Goal: Complete application form

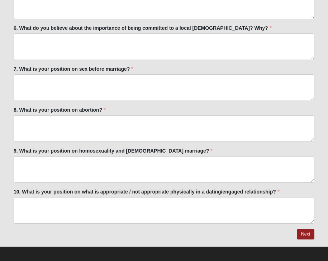
scroll to position [1770, 0]
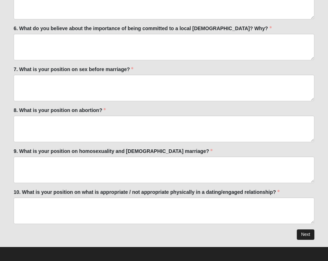
click at [311, 229] on link "Next" at bounding box center [306, 234] width 18 height 10
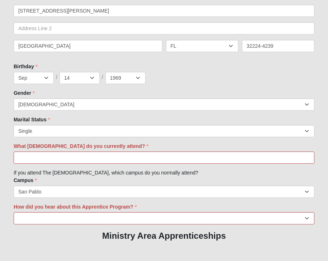
scroll to position [460, 0]
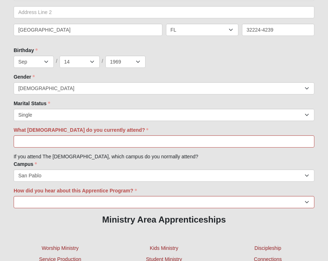
click at [276, 148] on div "Family Member to Register First Name Laurel First Name is required. Last Name W…" at bounding box center [164, 105] width 301 height 498
click at [275, 143] on input "What [DEMOGRAPHIC_DATA] do you currently attend?" at bounding box center [164, 141] width 301 height 12
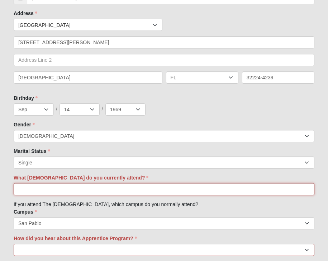
scroll to position [421, 0]
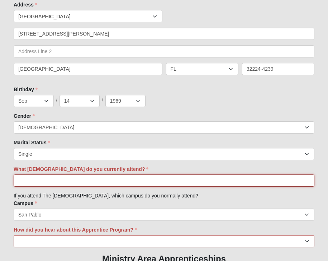
click at [94, 178] on input "What [DEMOGRAPHIC_DATA] do you currently attend?" at bounding box center [164, 180] width 301 height 12
click at [293, 185] on input "What [DEMOGRAPHIC_DATA] do you currently attend?" at bounding box center [164, 180] width 301 height 12
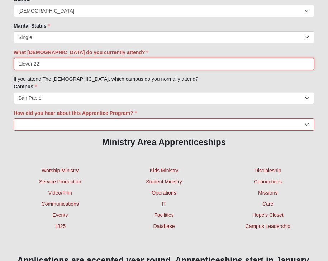
scroll to position [540, 0]
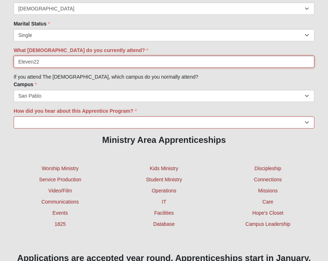
type input "Eleven22"
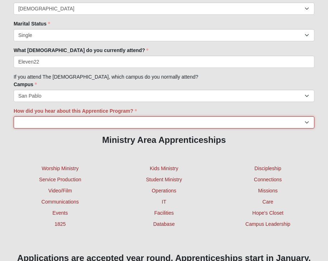
select select "Other"
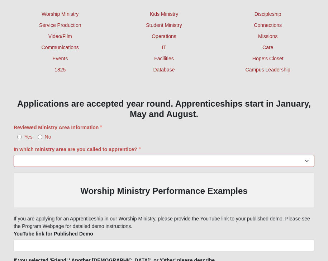
scroll to position [696, 0]
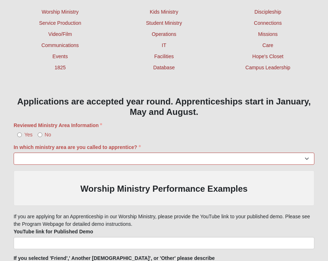
click at [20, 135] on input "Yes" at bounding box center [19, 134] width 5 height 5
radio input "true"
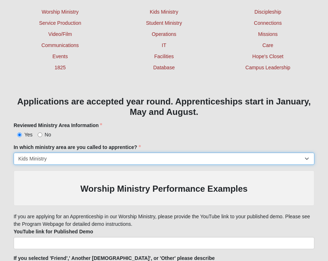
select select "1201"
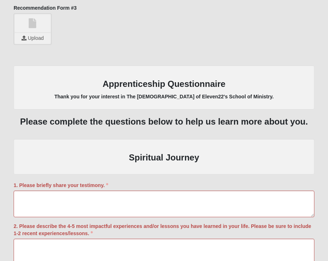
scroll to position [1130, 0]
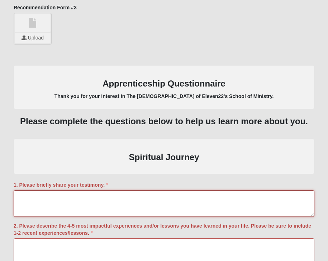
click at [58, 190] on textarea "1. Please briefly share your testimony." at bounding box center [164, 203] width 301 height 27
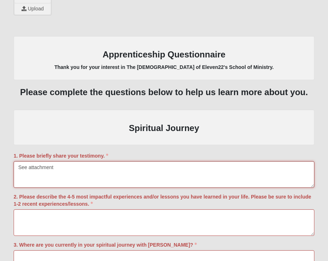
scroll to position [1159, 0]
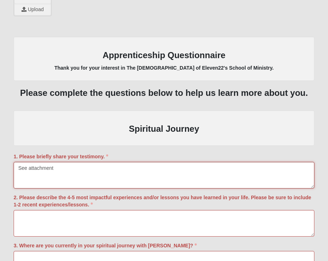
type textarea "See attachment"
click at [44, 221] on textarea "2. Please describe the 4-5 most impactful experiences and/or lessons you have l…" at bounding box center [164, 223] width 301 height 27
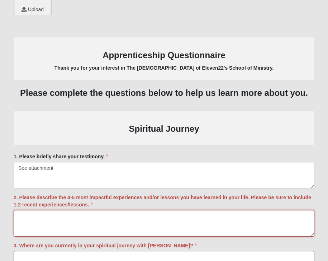
type textarea "v"
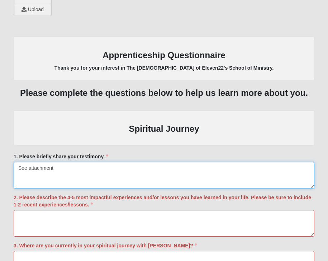
drag, startPoint x: 56, startPoint y: 167, endPoint x: 14, endPoint y: 167, distance: 41.6
click at [14, 167] on textarea "See attachment" at bounding box center [164, 175] width 301 height 27
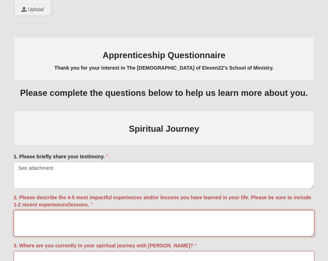
click at [49, 216] on textarea "2. Please describe the 4-5 most impactful experiences and/or lessons you have l…" at bounding box center [164, 223] width 301 height 27
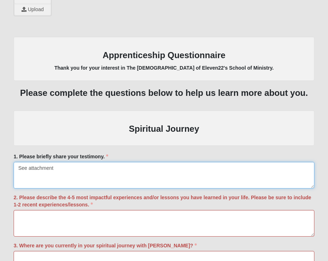
drag, startPoint x: 57, startPoint y: 169, endPoint x: 6, endPoint y: 162, distance: 51.8
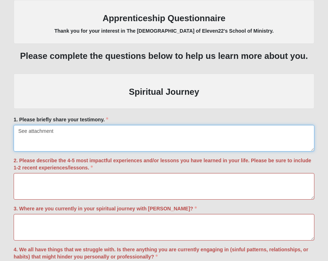
scroll to position [1197, 0]
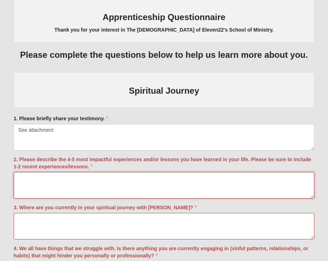
click at [27, 184] on textarea "2. Please describe the 4-5 most impactful experiences and/or lessons you have l…" at bounding box center [164, 185] width 301 height 27
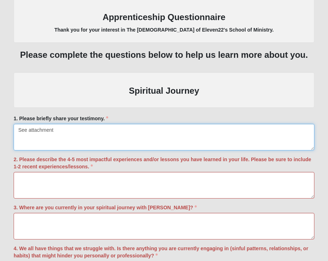
drag, startPoint x: 57, startPoint y: 132, endPoint x: 0, endPoint y: 124, distance: 57.6
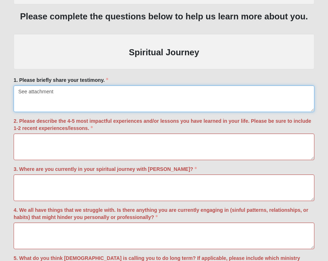
scroll to position [1252, 0]
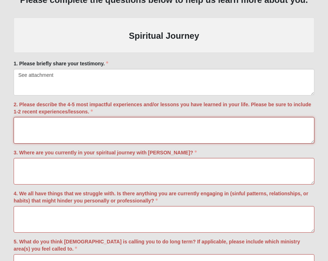
click at [27, 123] on textarea "2. Please describe the 4-5 most impactful experiences and/or lessons you have l…" at bounding box center [164, 130] width 301 height 27
paste textarea "See attachment"
type textarea "See attachment"
click at [28, 167] on textarea "3. Where are you currently in your spiritual journey with [PERSON_NAME]?" at bounding box center [164, 171] width 301 height 27
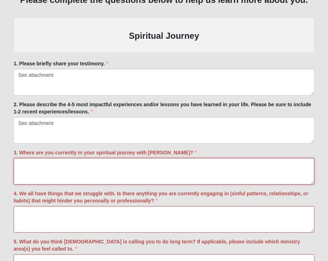
paste textarea "See attachment"
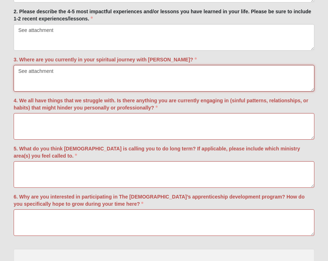
scroll to position [1359, 0]
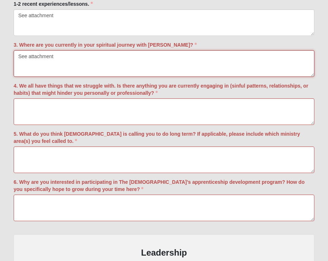
type textarea "See attachment"
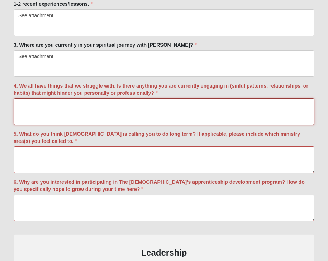
click at [36, 103] on textarea "4. We all have things that we struggle with. Is there anything you are currentl…" at bounding box center [164, 111] width 301 height 27
paste textarea "See attachment"
type textarea "See attachment"
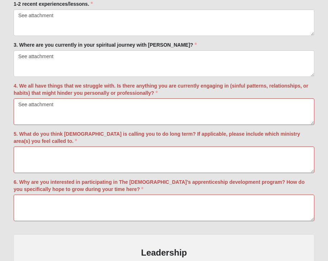
click at [32, 143] on div "5. What do you think [DEMOGRAPHIC_DATA] is calling you to do long term? If appl…" at bounding box center [164, 151] width 301 height 43
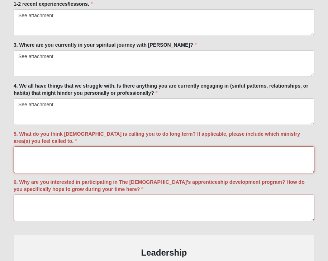
click at [32, 151] on textarea "5. What do you think [DEMOGRAPHIC_DATA] is calling you to do long term? If appl…" at bounding box center [164, 159] width 301 height 27
paste textarea "See attachment"
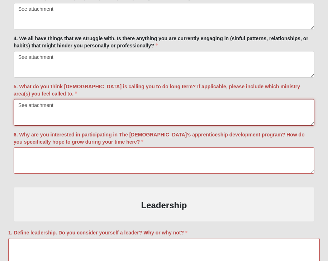
scroll to position [1426, 0]
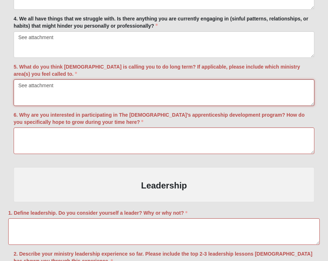
type textarea "See attachment"
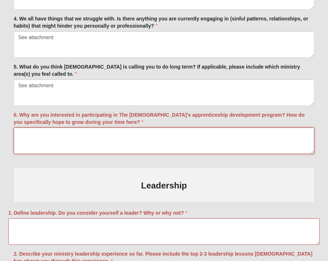
click at [39, 132] on textarea "6. Why are you interested in participating in The [DEMOGRAPHIC_DATA]’s apprenti…" at bounding box center [164, 140] width 301 height 27
paste textarea "See attachment"
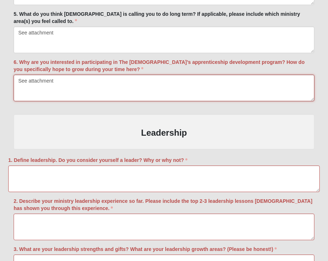
scroll to position [1480, 0]
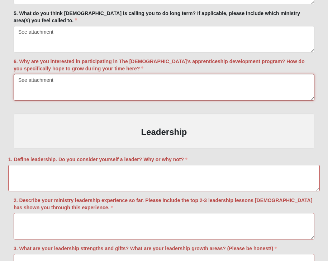
type textarea "See attachment"
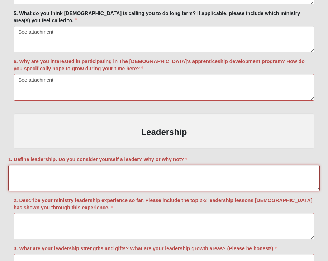
click at [40, 174] on textarea "1. Define leadership. Do you consider yourself a leader? Why or why not?" at bounding box center [164, 178] width 312 height 27
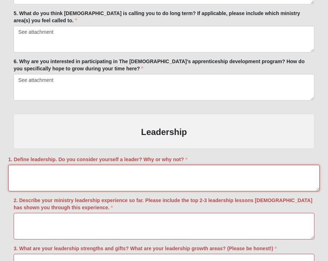
paste textarea "See attachment"
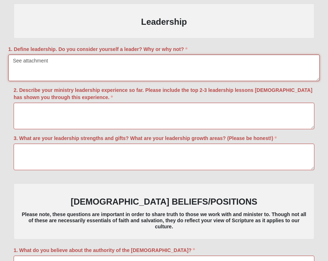
scroll to position [1591, 0]
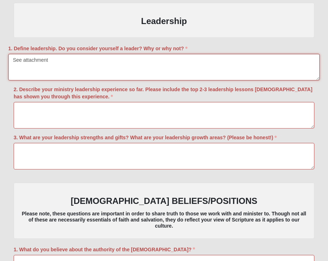
type textarea "See attachment"
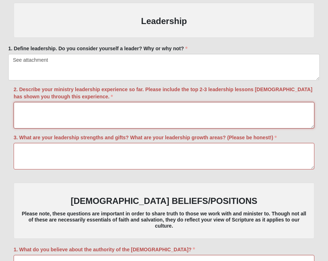
click at [40, 109] on textarea "2. Describe your ministry leadership experience so far. Please include the top …" at bounding box center [164, 115] width 301 height 27
paste textarea "See attachment"
type textarea "See attachment"
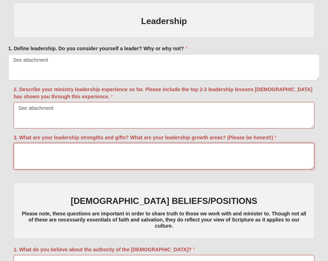
click at [26, 145] on textarea "3. What are your leadership strengths and gifts? What are your leadership growt…" at bounding box center [164, 156] width 301 height 27
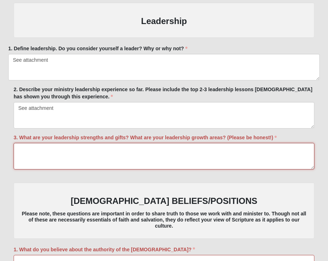
paste textarea "See attachment"
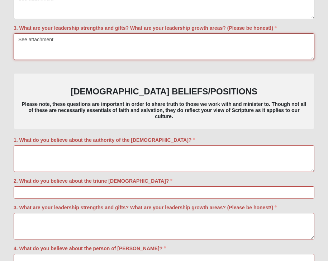
scroll to position [1706, 0]
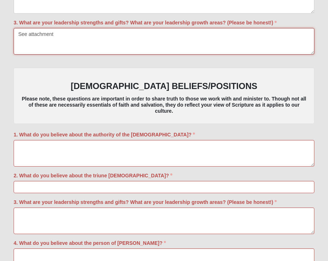
type textarea "See attachment"
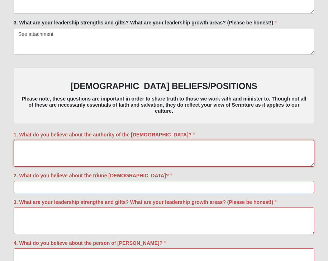
click at [33, 142] on textarea "1. What do you believe about the authority of the [DEMOGRAPHIC_DATA]?" at bounding box center [164, 153] width 301 height 27
paste textarea "See attachment"
type textarea "See attachment"
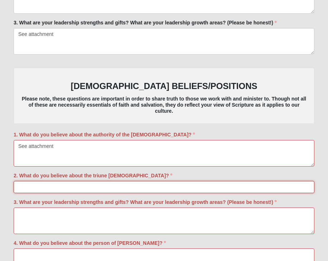
click at [32, 185] on input "2. What do you believe about the triune [DEMOGRAPHIC_DATA]?" at bounding box center [164, 187] width 301 height 12
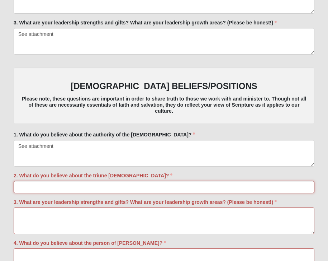
paste input "See attachment"
type input "See attachment"
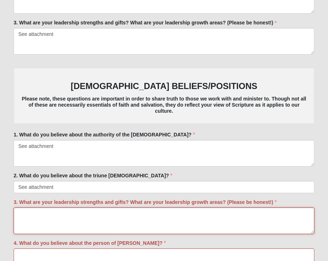
click at [57, 212] on textarea "3. What are your leadership strengths and gifts? What are your leadership growt…" at bounding box center [164, 221] width 301 height 27
paste textarea "See attachment"
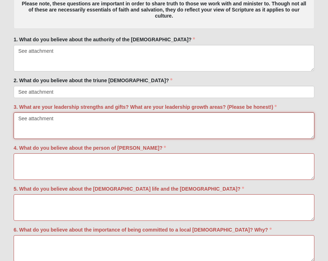
scroll to position [1801, 0]
type textarea "See attachment"
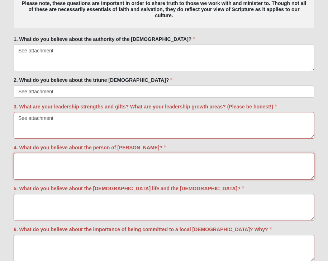
click at [50, 160] on textarea "4. What do you believe about the person of [PERSON_NAME]?" at bounding box center [164, 166] width 301 height 27
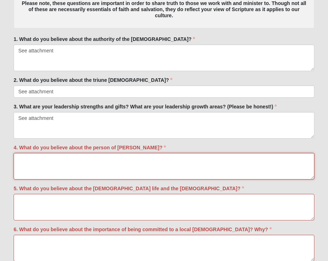
paste textarea "See attachment"
type textarea "See attachment"
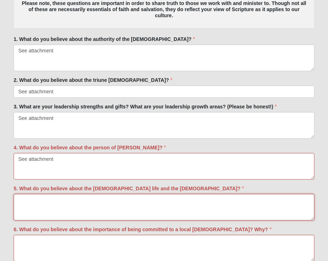
click at [36, 195] on textarea "5. What do you believe about the [DEMOGRAPHIC_DATA] life and the [DEMOGRAPHIC_D…" at bounding box center [164, 207] width 301 height 27
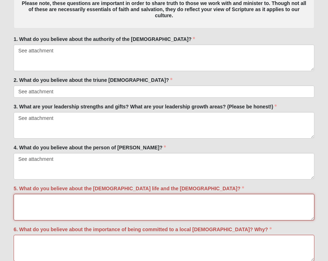
paste textarea "See attachment"
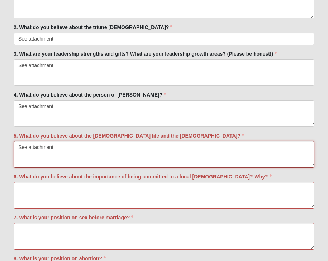
scroll to position [1855, 0]
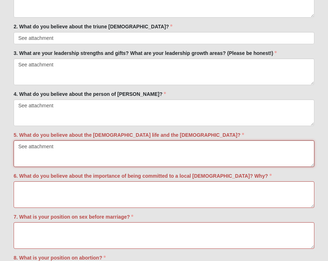
type textarea "See attachment"
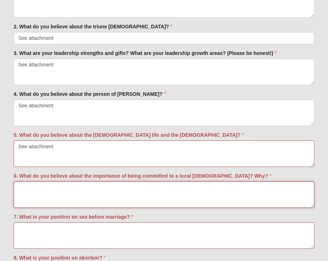
click at [44, 186] on textarea "6. What do you believe about the importance of being committed to a local [DEMO…" at bounding box center [164, 194] width 301 height 27
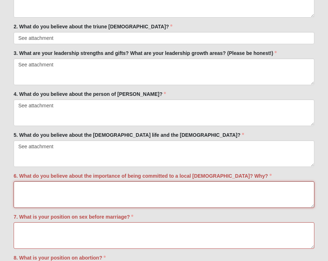
paste textarea "See attachment"
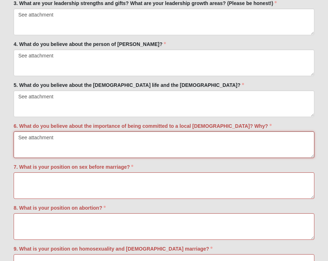
scroll to position [1906, 0]
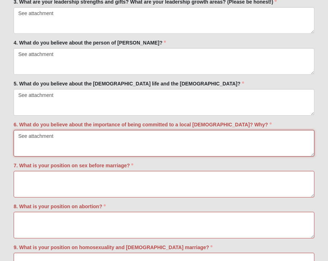
type textarea "See attachment"
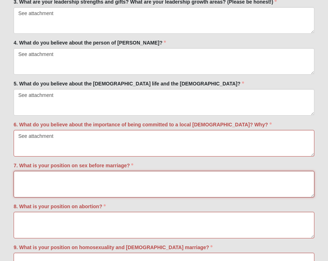
click at [48, 179] on textarea "7. What is your position on sex before marriage?" at bounding box center [164, 184] width 301 height 27
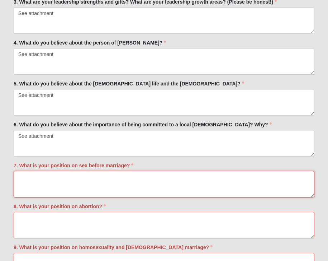
paste textarea "See attachment"
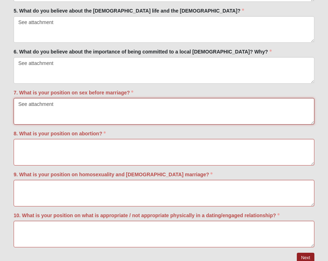
scroll to position [1980, 0]
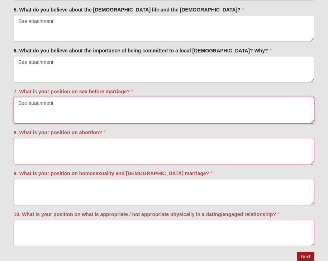
type textarea "See attachment"
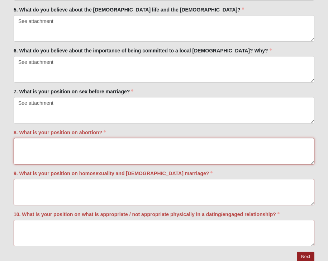
click at [46, 146] on textarea "8. What is your position on abortion?" at bounding box center [164, 151] width 301 height 27
paste textarea "See attachment"
type textarea "See attachment"
click at [36, 184] on textarea "9. What is your position on homosexuality and [DEMOGRAPHIC_DATA] marriage?" at bounding box center [164, 192] width 301 height 27
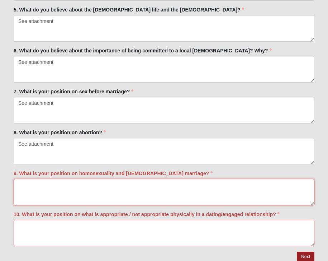
paste textarea "See attachment"
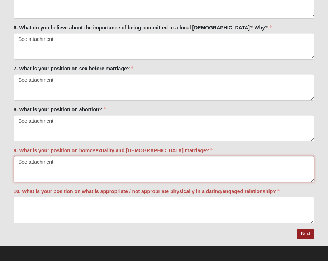
scroll to position [2002, 0]
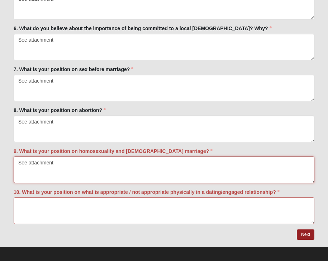
type textarea "See attachment"
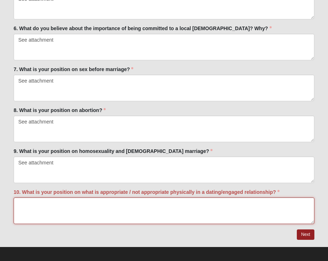
click at [47, 202] on textarea "10. What is your position on what is appropriate / not appropriate physically i…" at bounding box center [164, 210] width 301 height 27
paste textarea "See attachment"
type textarea "See attachment"
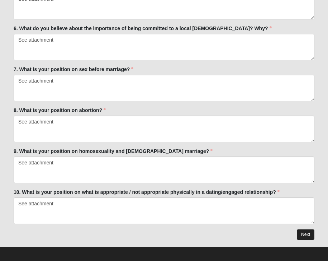
click at [309, 231] on link "Next" at bounding box center [306, 234] width 18 height 10
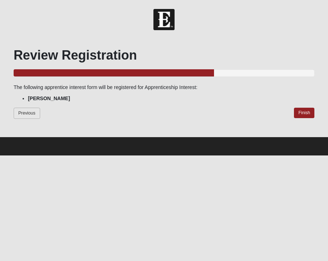
click at [32, 112] on link "Previous" at bounding box center [27, 113] width 27 height 11
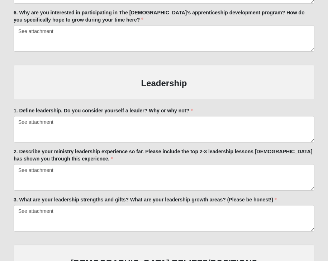
scroll to position [734, 0]
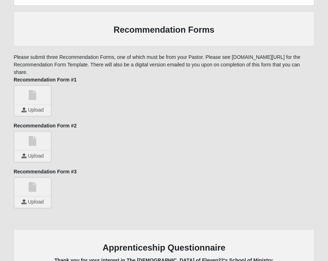
click at [34, 107] on input "file" at bounding box center [33, 110] width 36 height 11
click at [43, 109] on input "file" at bounding box center [33, 110] width 36 height 11
click at [40, 109] on input "file" at bounding box center [33, 110] width 36 height 11
click at [78, 103] on div "Laurel_West_Rec_1.pdf Upload" at bounding box center [164, 101] width 301 height 32
click at [47, 97] on icon at bounding box center [47, 99] width 4 height 5
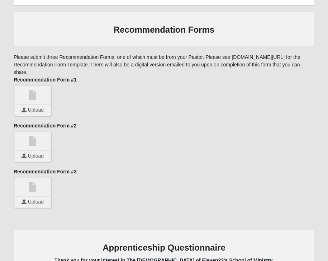
click at [32, 113] on input "file" at bounding box center [33, 110] width 36 height 11
click at [41, 112] on input "file" at bounding box center [33, 110] width 36 height 11
click at [79, 151] on div "Upload" at bounding box center [164, 147] width 301 height 32
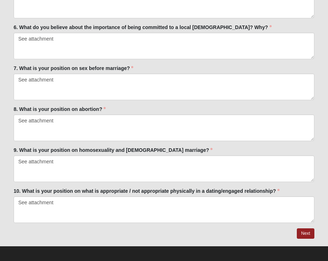
scroll to position [1771, 0]
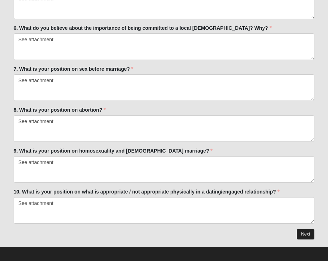
click at [304, 229] on link "Next" at bounding box center [306, 234] width 18 height 10
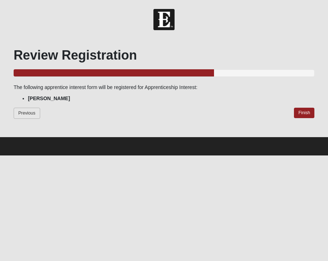
click at [29, 115] on link "Previous" at bounding box center [27, 113] width 27 height 11
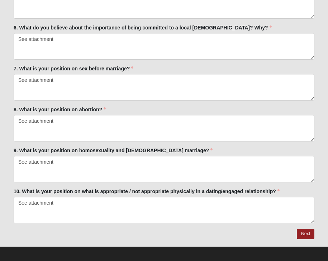
scroll to position [1771, 0]
